Goal: Answer question/provide support: Share knowledge or assist other users

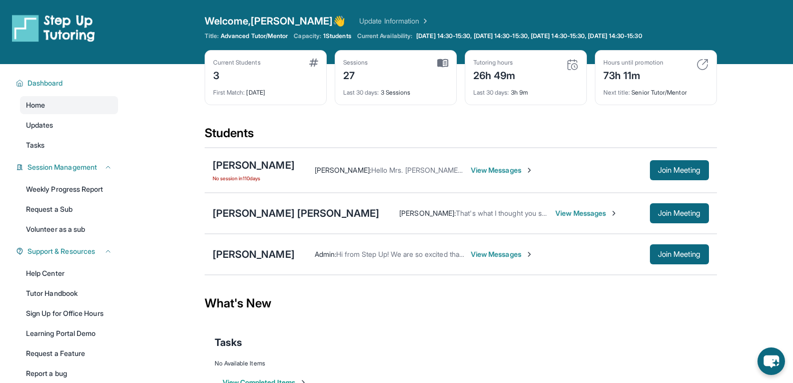
click at [500, 256] on span "View Messages" at bounding box center [502, 254] width 63 height 10
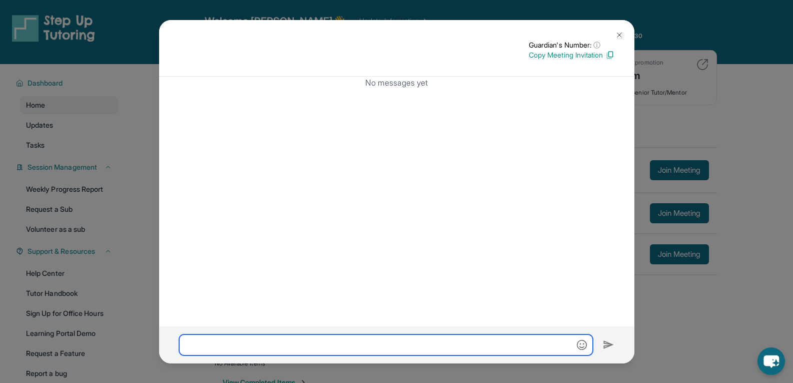
click at [316, 353] on input "text" at bounding box center [386, 344] width 414 height 21
click at [350, 344] on input "text" at bounding box center [386, 344] width 414 height 21
paste input "**********"
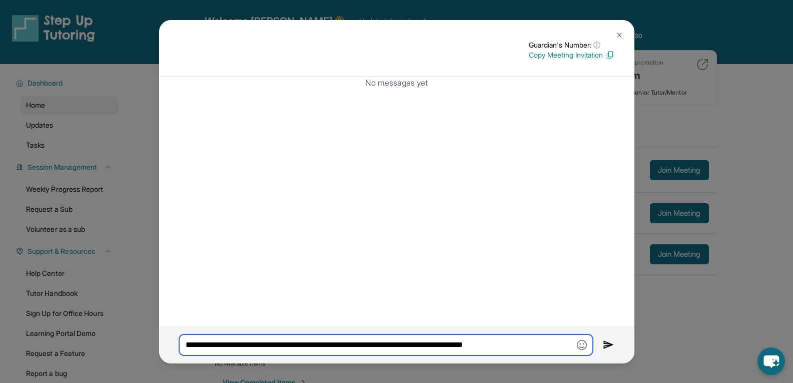
type input "**********"
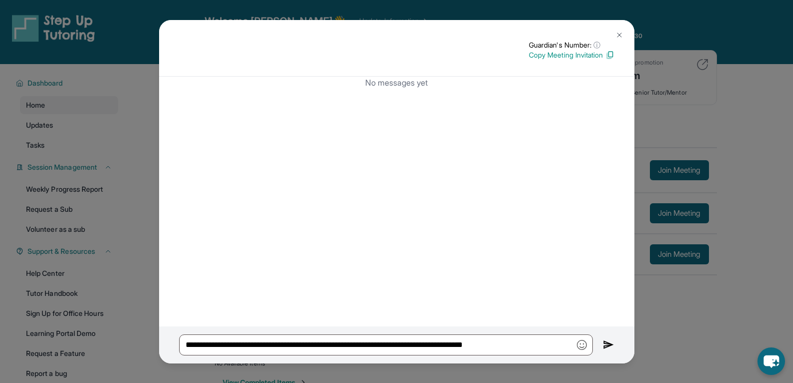
click at [621, 25] on button at bounding box center [620, 35] width 20 height 20
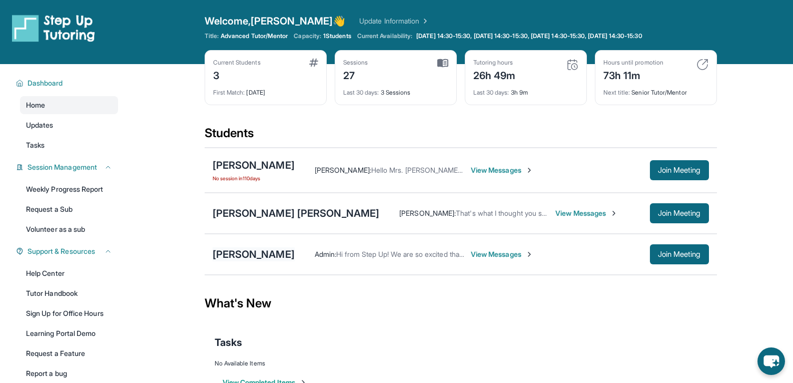
click at [262, 256] on div "[PERSON_NAME]" at bounding box center [254, 254] width 82 height 14
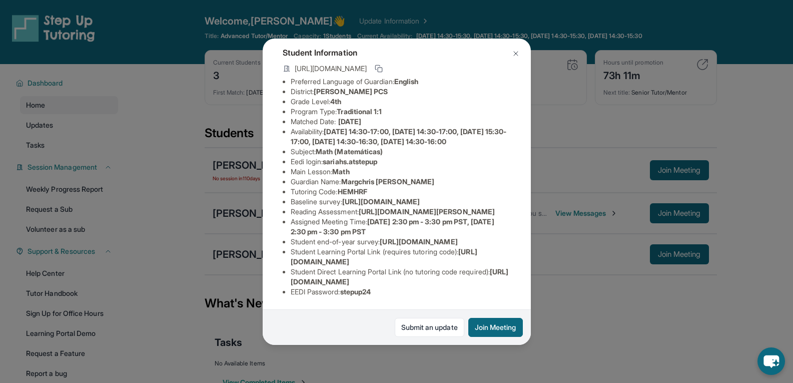
scroll to position [170, 0]
drag, startPoint x: 290, startPoint y: 255, endPoint x: 441, endPoint y: 242, distance: 151.2
click at [441, 242] on ul "Preferred Language of Guardian: English District: E.L. Haynes PCS Grade Level: …" at bounding box center [397, 187] width 228 height 220
drag, startPoint x: 499, startPoint y: 274, endPoint x: 288, endPoint y: 274, distance: 210.2
click at [288, 274] on ul "Preferred Language of Guardian: English District: E.L. Haynes PCS Grade Level: …" at bounding box center [397, 187] width 228 height 220
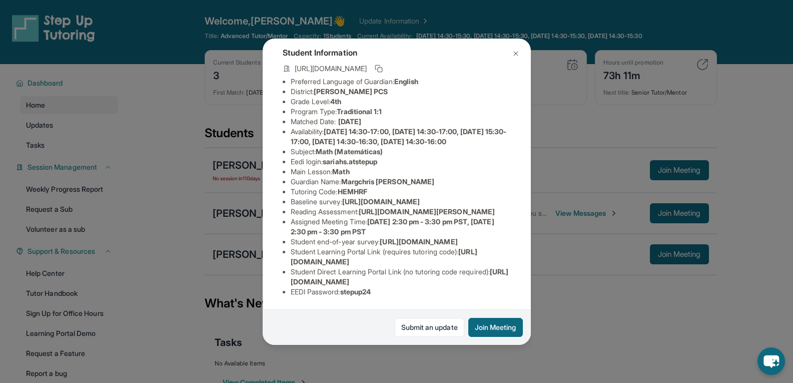
copy span "https://student-portal.stepuptutoring.org/student/HEMHRF"
